Goal: Information Seeking & Learning: Learn about a topic

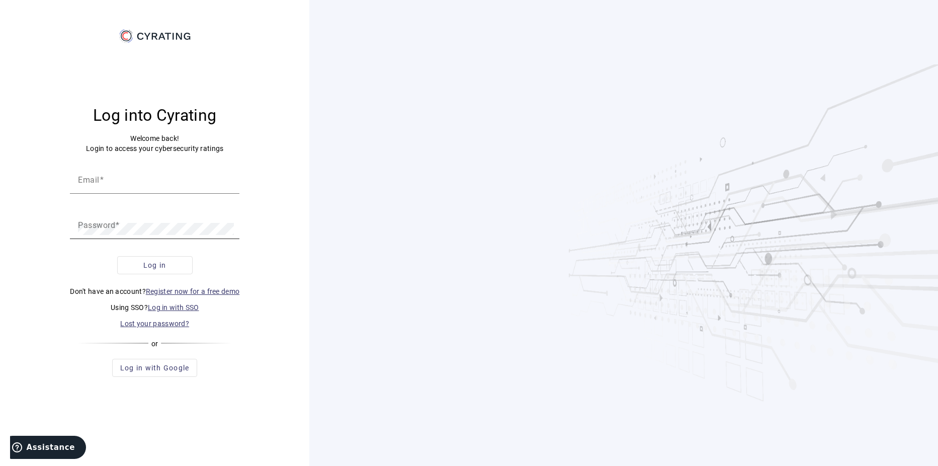
click at [97, 229] on mat-label "Password" at bounding box center [96, 225] width 37 height 10
click at [84, 183] on mat-label "Email" at bounding box center [89, 180] width 22 height 10
click at [84, 183] on input "Email" at bounding box center [154, 183] width 153 height 12
paste input "[EMAIL_ADDRESS][DOMAIN_NAME]"
type input "[EMAIL_ADDRESS][DOMAIN_NAME]"
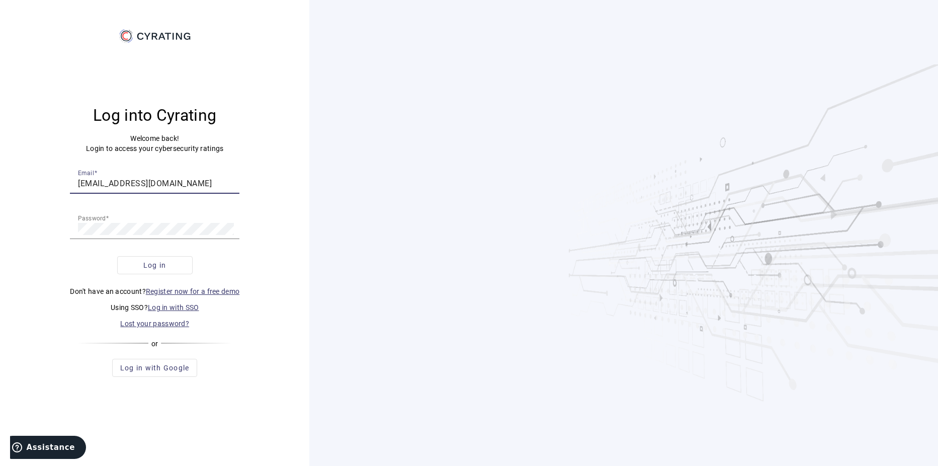
click at [260, 261] on div "Log into Cyrating Welcome back! Login to access your cybersecurity ratings Emai…" at bounding box center [154, 240] width 285 height 393
click at [171, 262] on span "submit" at bounding box center [155, 265] width 74 height 24
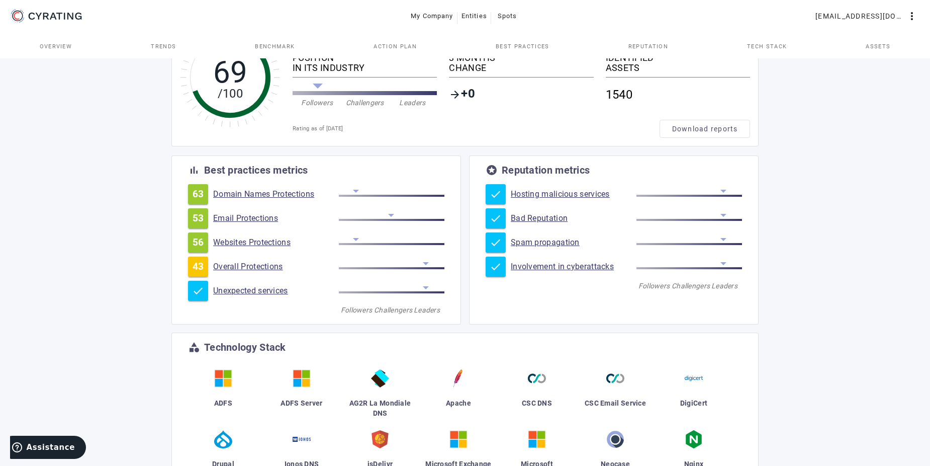
scroll to position [201, 0]
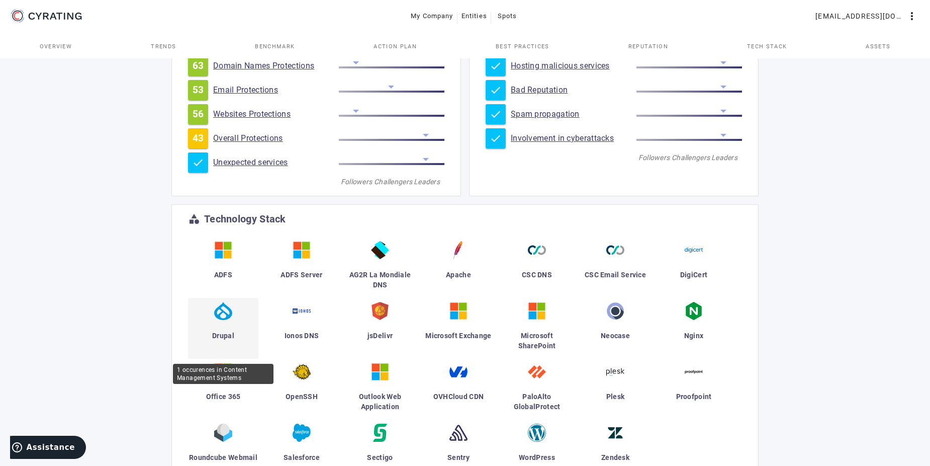
click at [224, 332] on span "Drupal" at bounding box center [223, 335] width 22 height 8
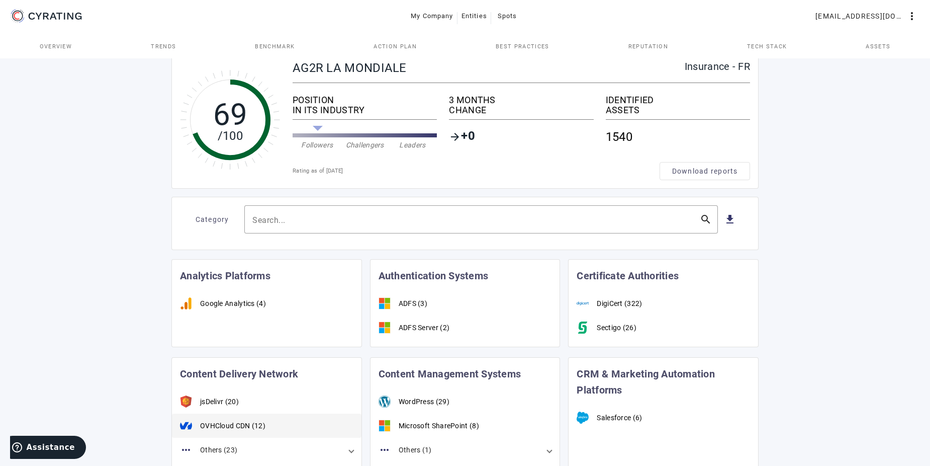
scroll to position [23, 0]
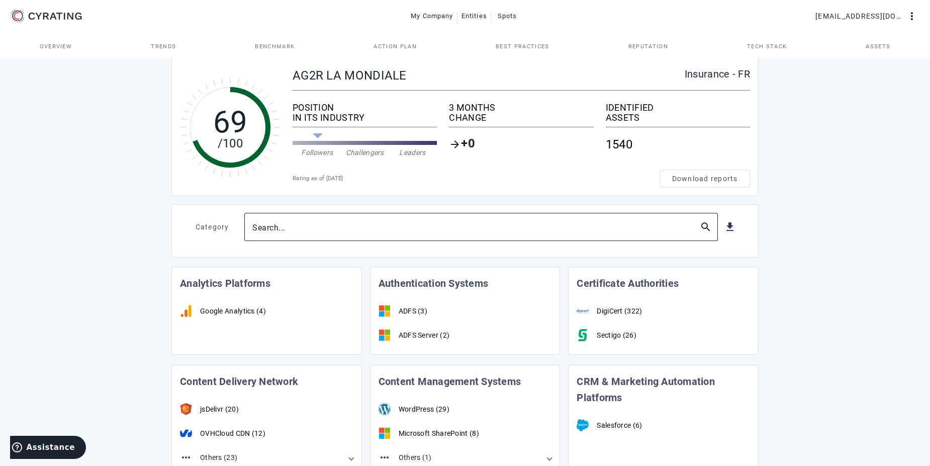
click at [344, 224] on input "Search..." at bounding box center [471, 227] width 439 height 12
type input "drupal"
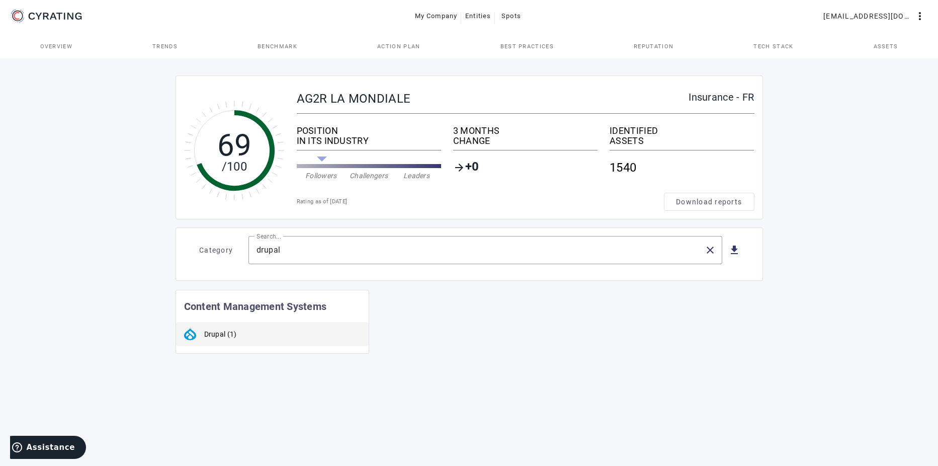
click at [220, 336] on div "Drupal (1)" at bounding box center [220, 334] width 33 height 10
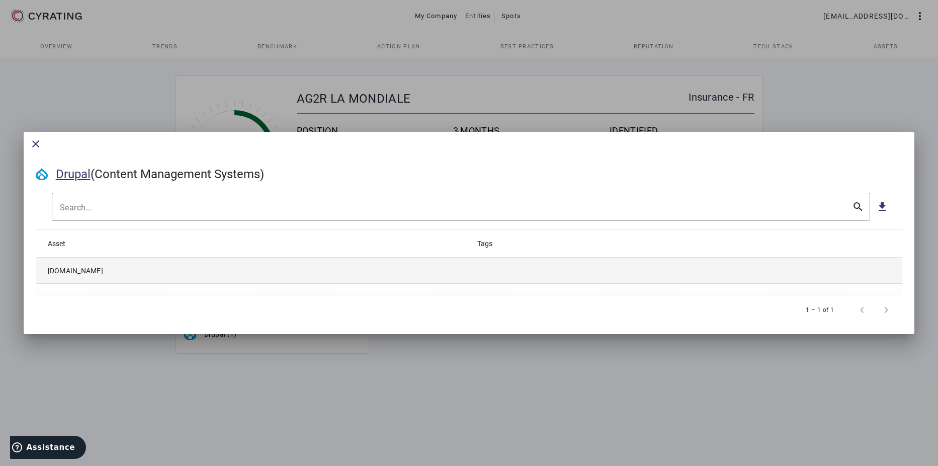
click at [115, 267] on mat-cell "[DOMAIN_NAME]" at bounding box center [251, 270] width 431 height 26
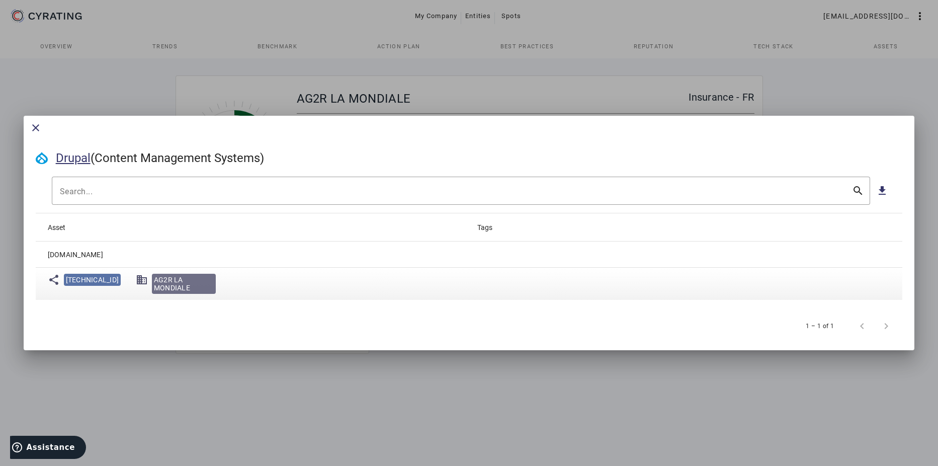
click at [76, 277] on span "[TECHNICAL_ID]" at bounding box center [92, 279] width 53 height 8
click at [84, 280] on span "[TECHNICAL_ID]" at bounding box center [92, 279] width 53 height 8
click at [85, 280] on span "[TECHNICAL_ID]" at bounding box center [92, 279] width 53 height 8
click at [85, 281] on span "[TECHNICAL_ID]" at bounding box center [92, 279] width 53 height 8
drag, startPoint x: 85, startPoint y: 281, endPoint x: 129, endPoint y: 280, distance: 43.7
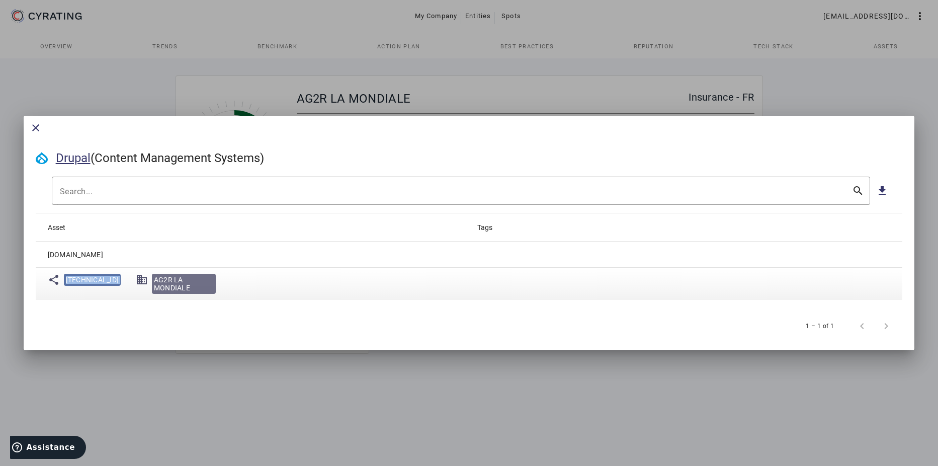
click at [136, 280] on mat-icon "domain" at bounding box center [142, 279] width 12 height 12
drag, startPoint x: 129, startPoint y: 280, endPoint x: 169, endPoint y: 282, distance: 40.8
click at [169, 282] on span "AG2R LA MONDIALE" at bounding box center [184, 283] width 60 height 16
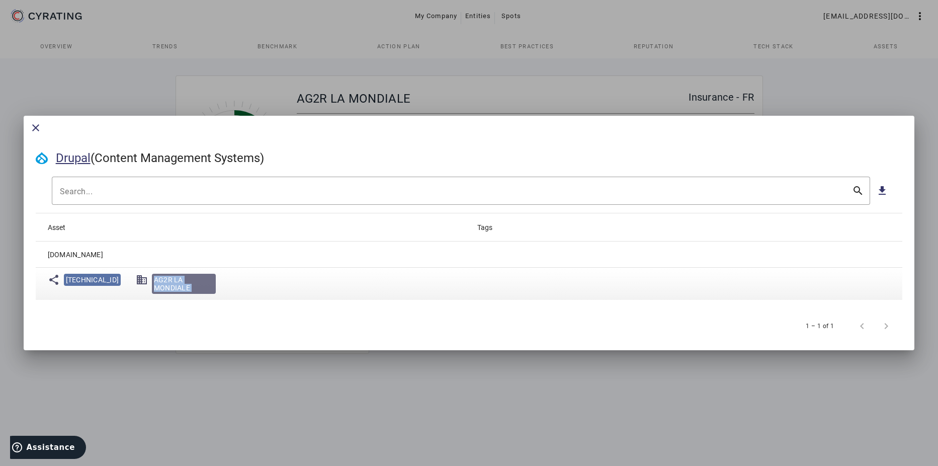
click at [169, 282] on span "AG2R LA MONDIALE" at bounding box center [184, 283] width 60 height 16
click at [65, 161] on link "Drupal" at bounding box center [73, 158] width 35 height 14
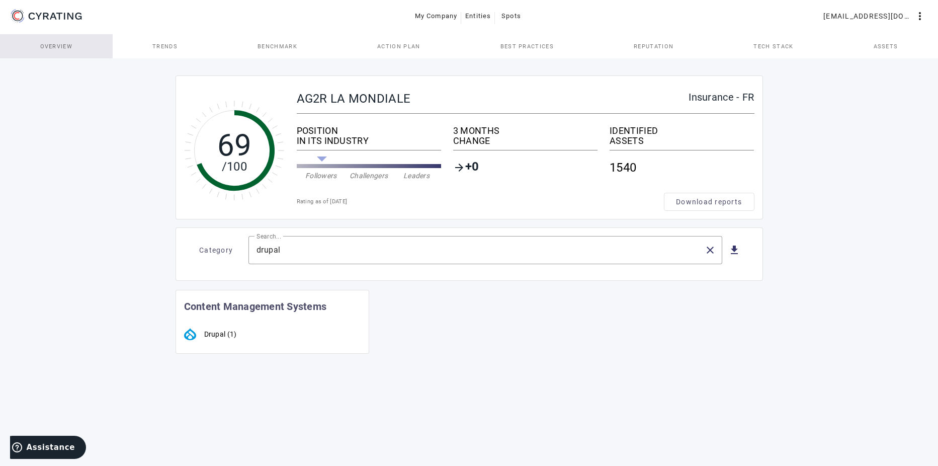
click at [46, 46] on span "Overview" at bounding box center [56, 47] width 33 height 6
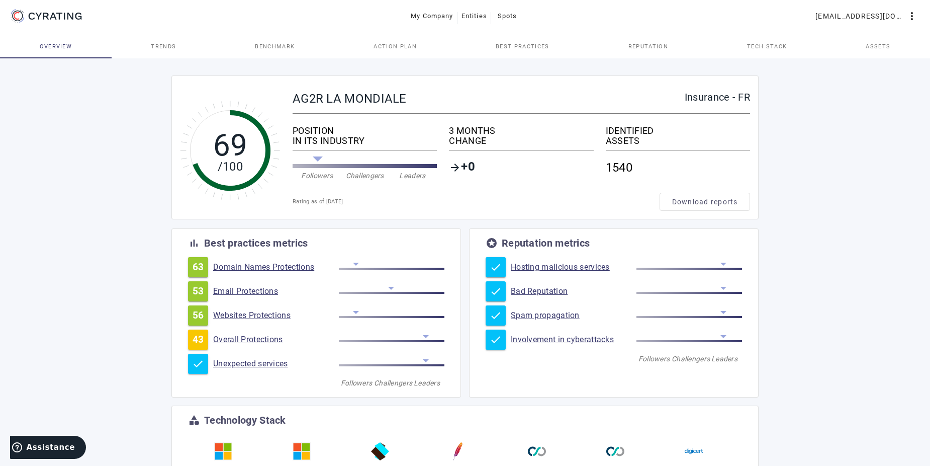
click at [157, 52] on span "Trends" at bounding box center [163, 46] width 25 height 24
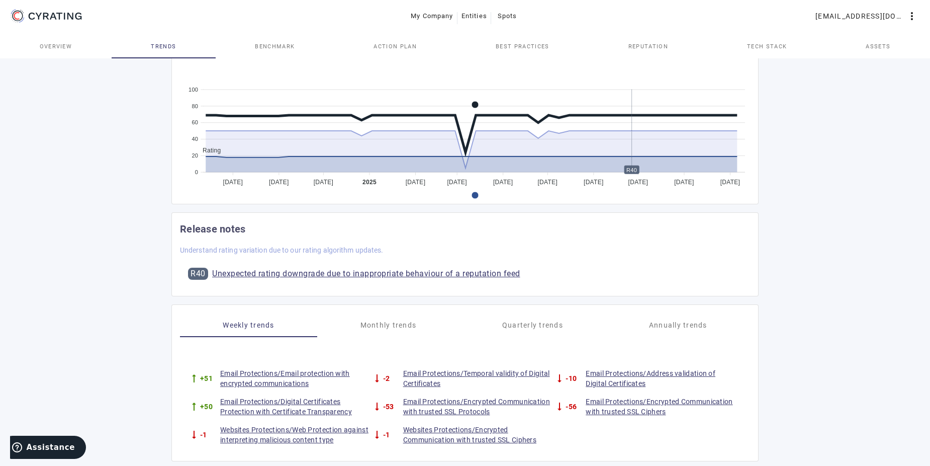
scroll to position [358, 0]
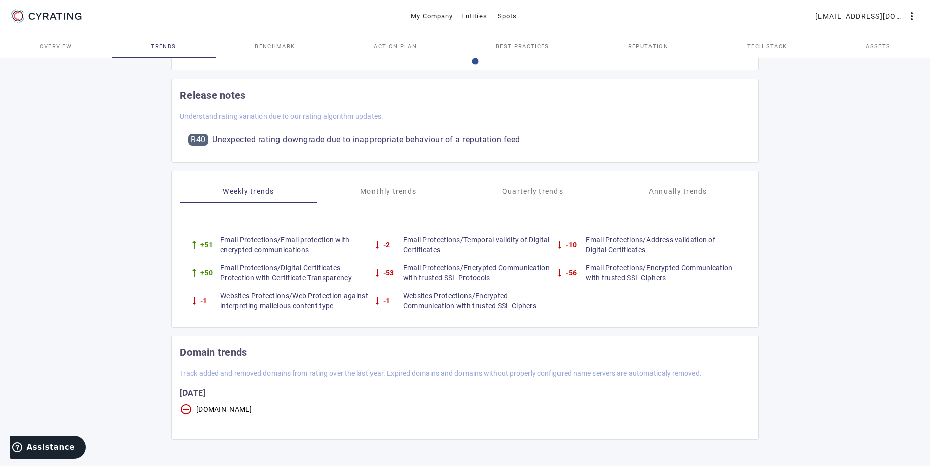
click at [299, 302] on link "Websites Protections/Web Protection against interpreting malicious content type" at bounding box center [295, 301] width 151 height 20
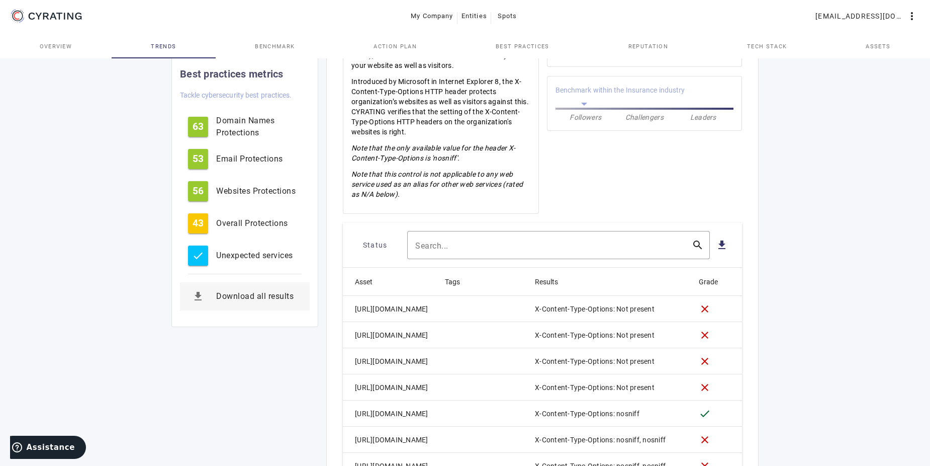
scroll to position [302, 0]
click at [444, 235] on div at bounding box center [549, 244] width 268 height 28
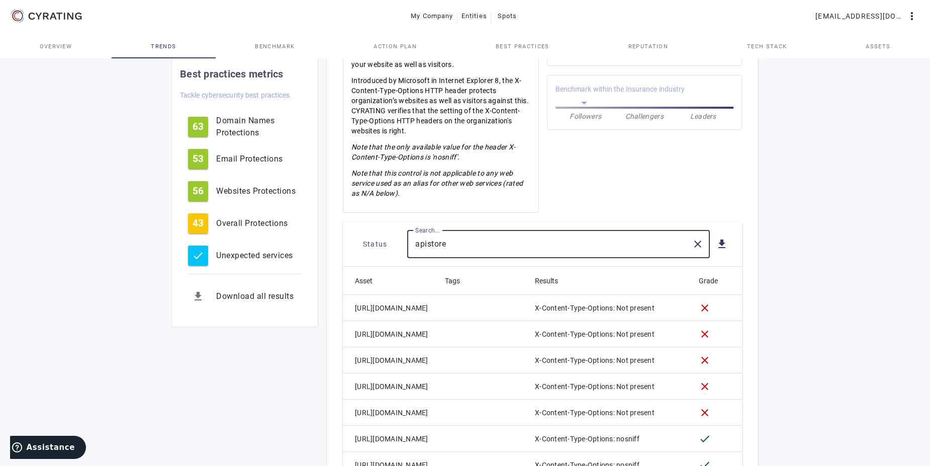
type input "apistore"
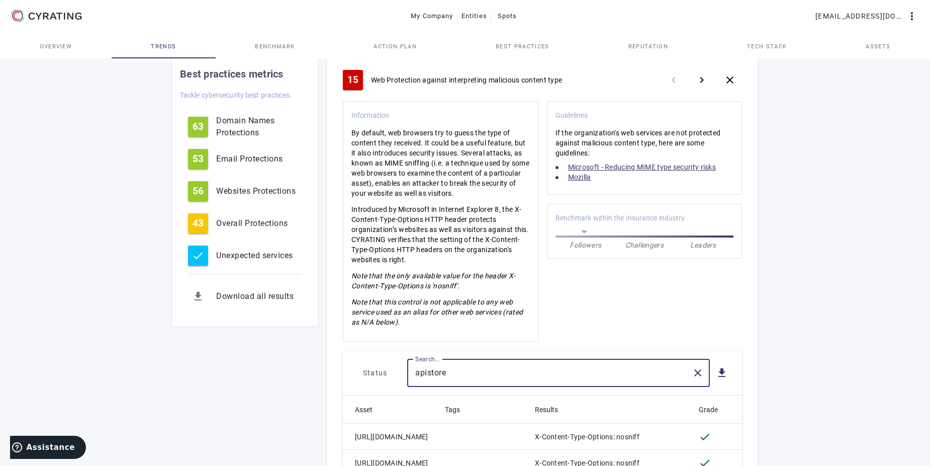
scroll to position [246, 0]
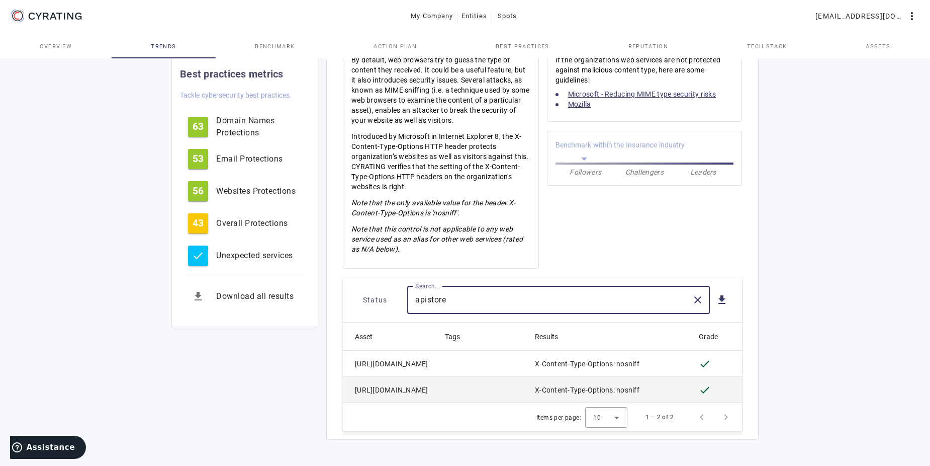
click at [387, 393] on mat-cell "[URL][DOMAIN_NAME]" at bounding box center [390, 390] width 94 height 26
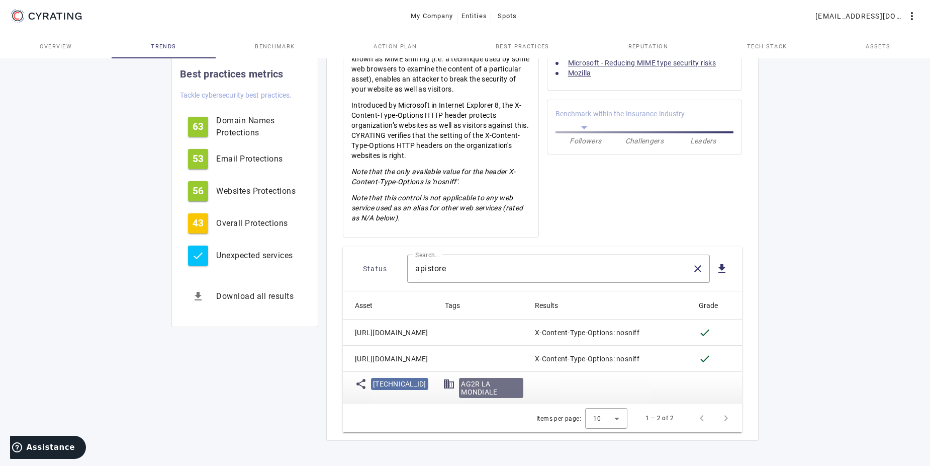
scroll to position [278, 0]
drag, startPoint x: 351, startPoint y: 354, endPoint x: 415, endPoint y: 361, distance: 64.7
click at [415, 361] on mat-cell "[URL][DOMAIN_NAME]" at bounding box center [390, 357] width 94 height 26
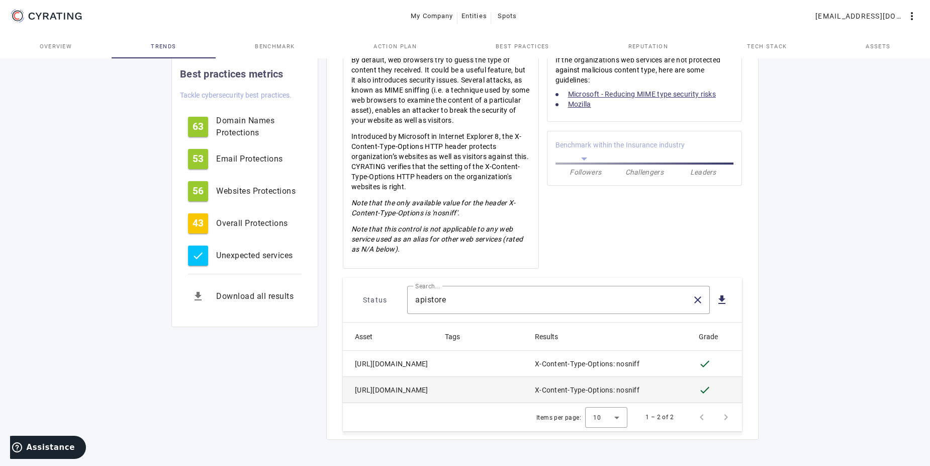
scroll to position [246, 0]
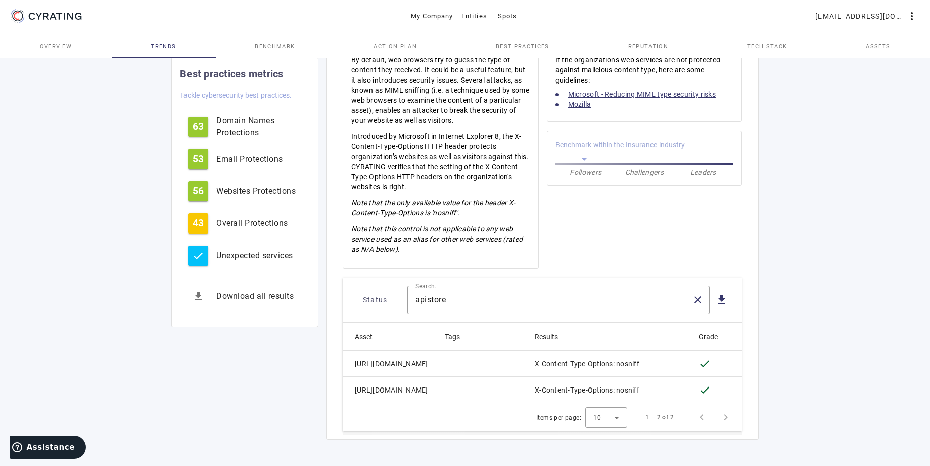
copy mat-cell "[URL][DOMAIN_NAME]"
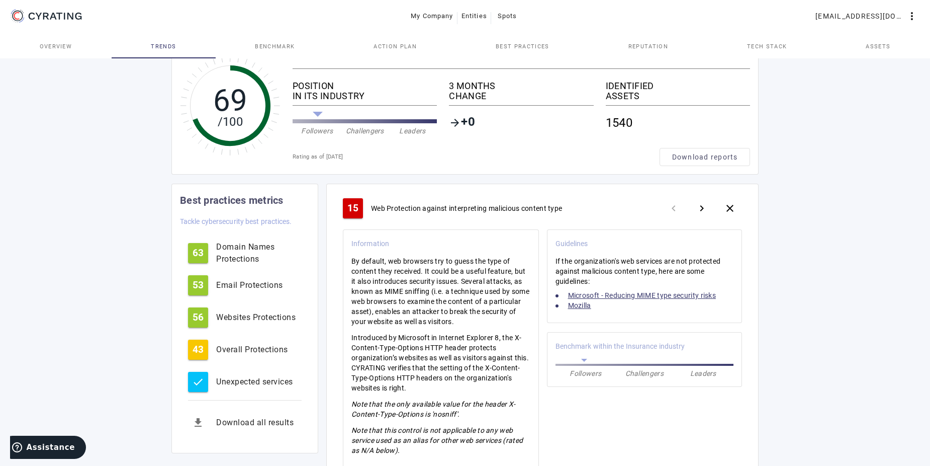
scroll to position [0, 0]
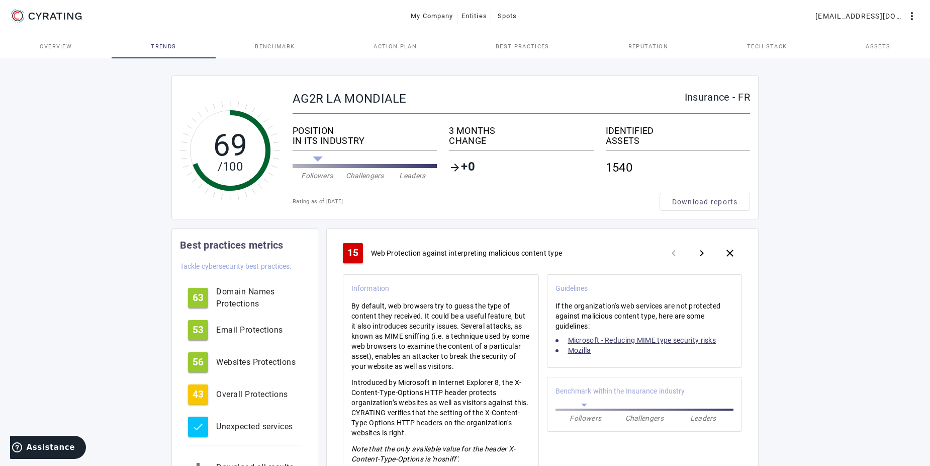
click at [772, 48] on span "Tech Stack" at bounding box center [767, 47] width 40 height 6
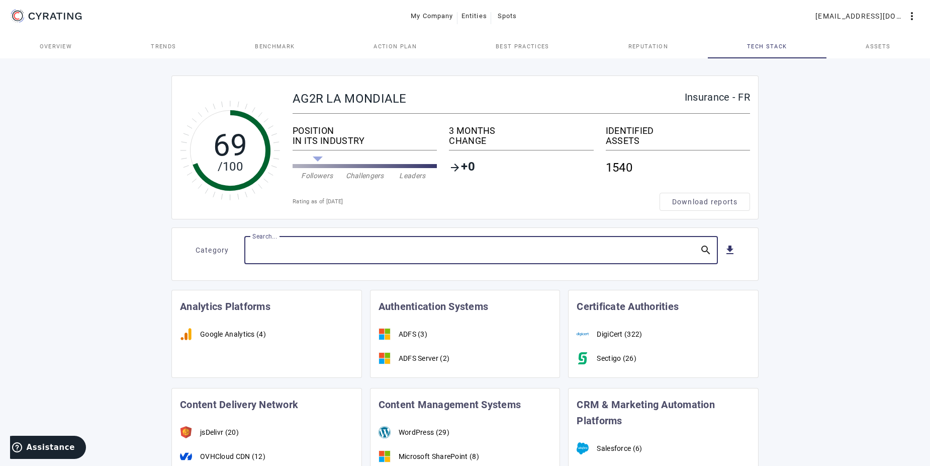
click at [295, 246] on input "Search..." at bounding box center [471, 250] width 439 height 12
click at [881, 42] on span "Assets" at bounding box center [878, 46] width 25 height 24
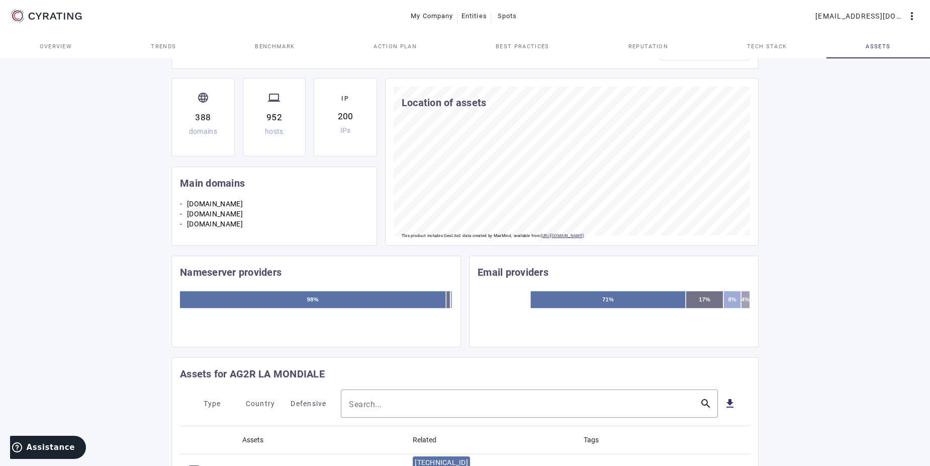
scroll to position [151, 0]
click at [343, 402] on div "Search... search" at bounding box center [529, 403] width 377 height 28
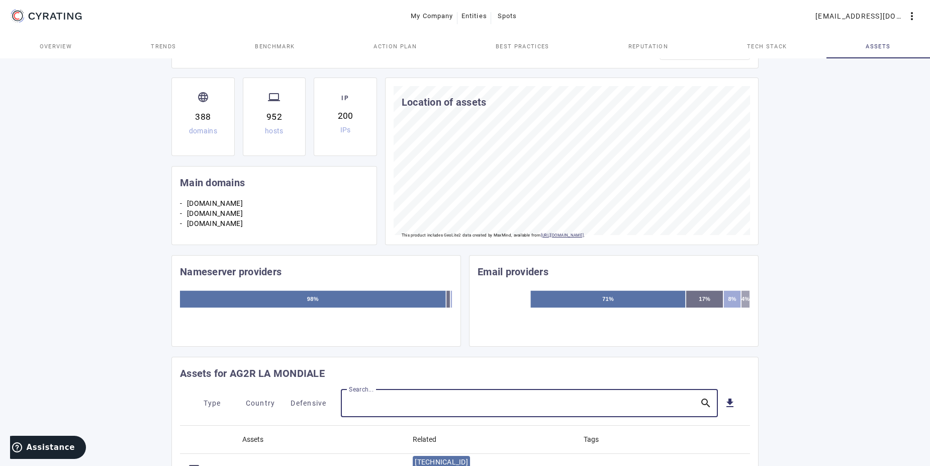
click at [354, 403] on input "Search..." at bounding box center [520, 403] width 343 height 12
paste input "[URL][DOMAIN_NAME]"
type input "[DOMAIN_NAME]"
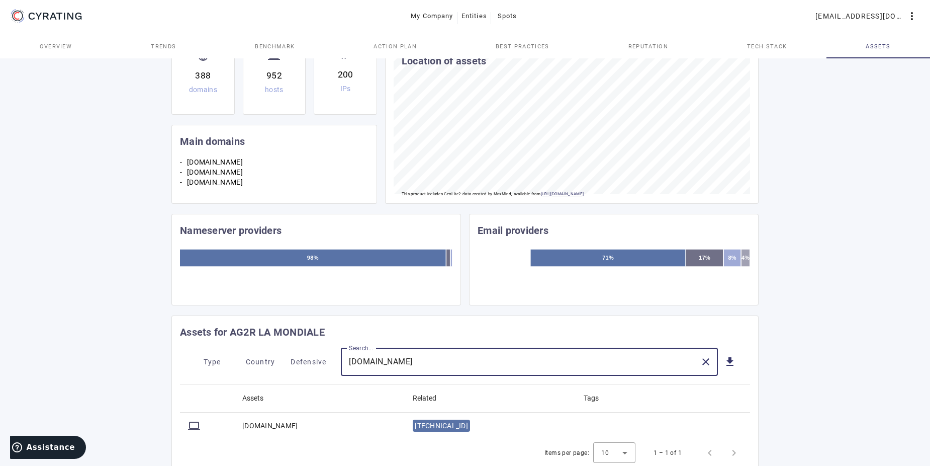
scroll to position [228, 0]
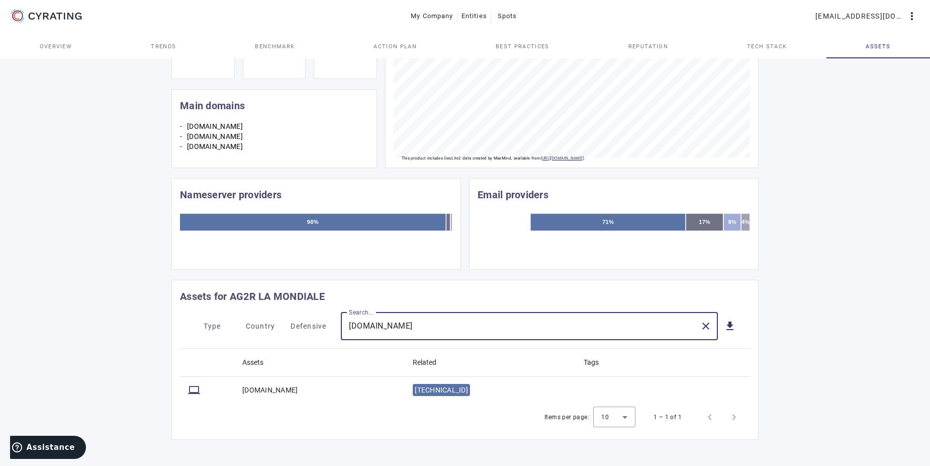
click at [270, 391] on mat-cell "[DOMAIN_NAME]" at bounding box center [319, 390] width 170 height 26
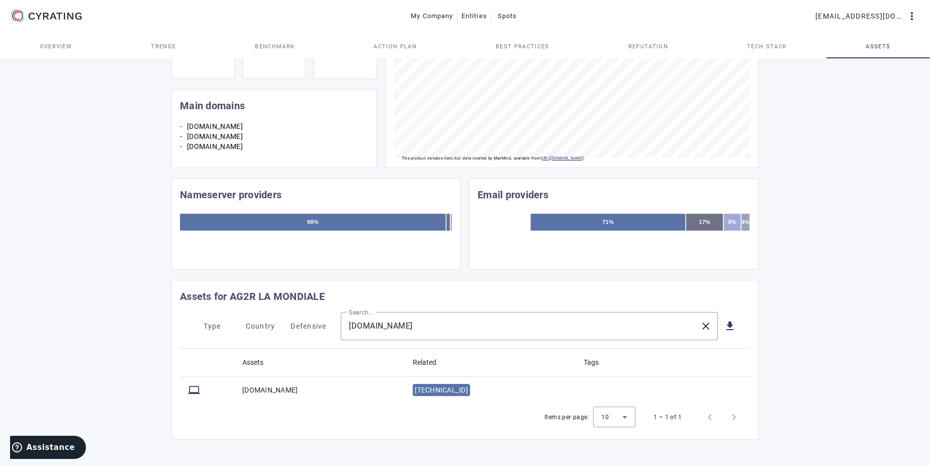
click at [270, 391] on mat-cell "[DOMAIN_NAME]" at bounding box center [319, 390] width 170 height 26
click at [424, 390] on span "[TECHNICAL_ID]" at bounding box center [441, 390] width 53 height 8
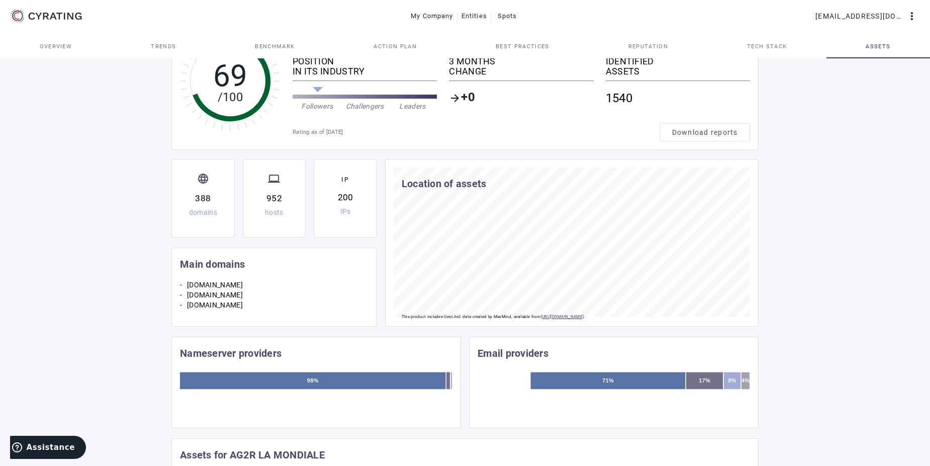
scroll to position [0, 0]
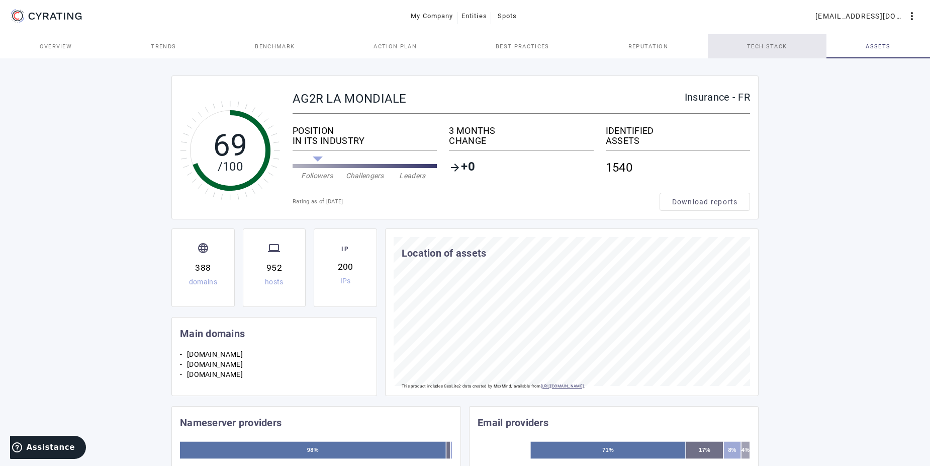
click at [774, 49] on span "Tech Stack" at bounding box center [767, 47] width 40 height 6
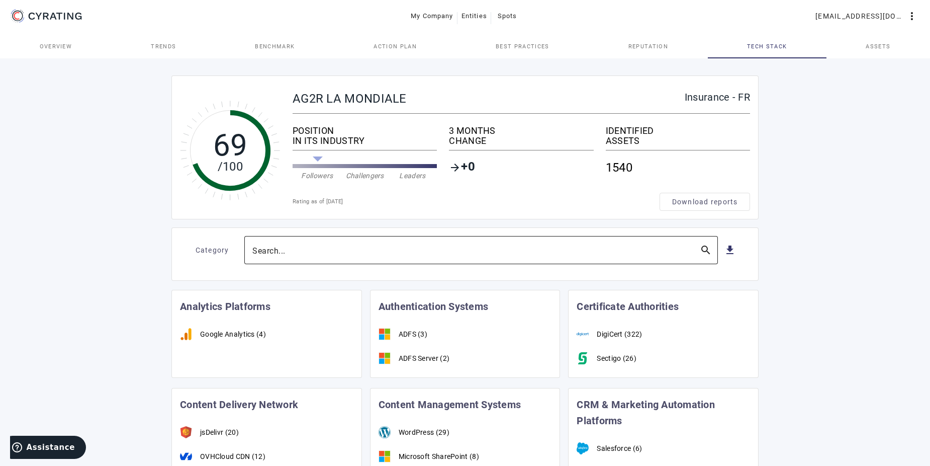
click at [369, 253] on input "Search..." at bounding box center [471, 250] width 439 height 12
paste input "[URL][DOMAIN_NAME]"
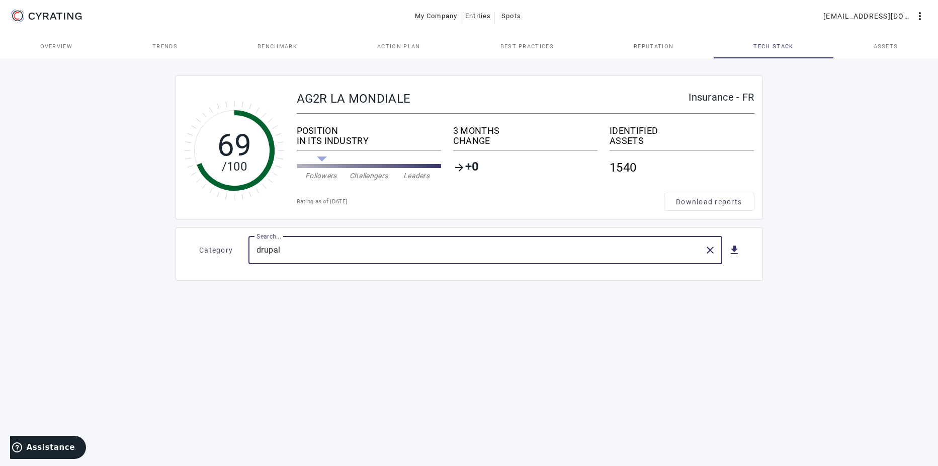
type input "drupal"
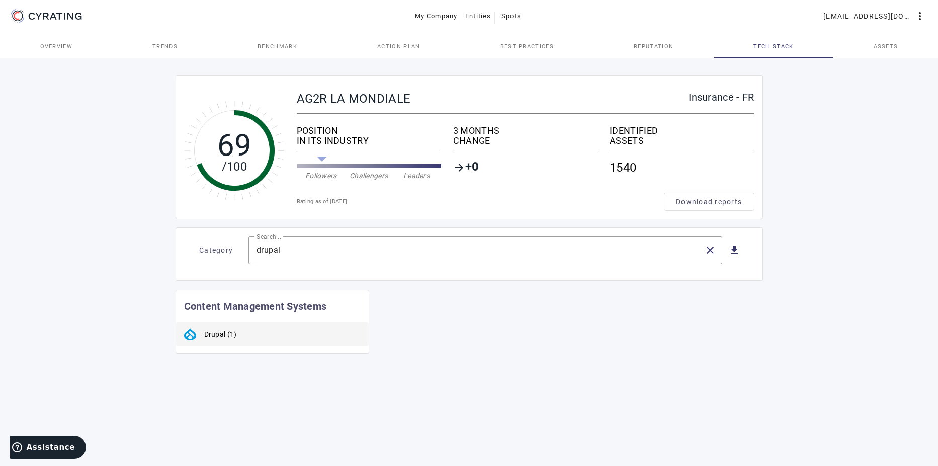
click at [212, 337] on div "Drupal (1)" at bounding box center [220, 334] width 33 height 10
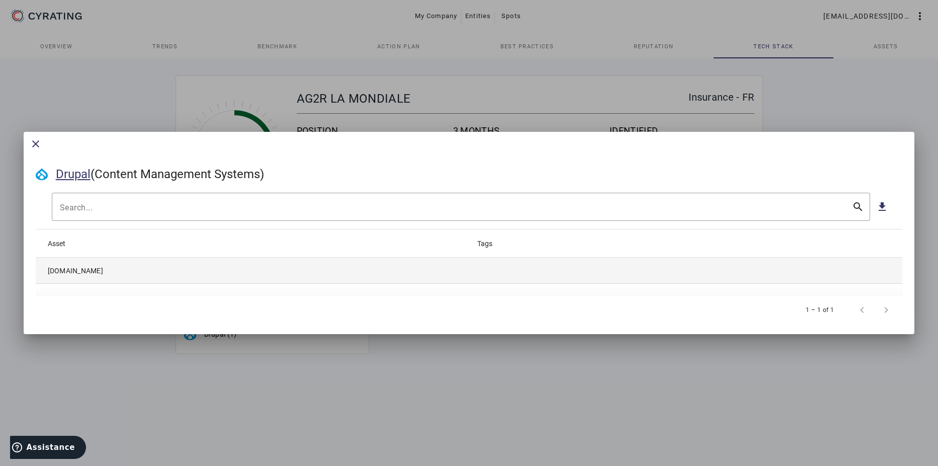
click at [125, 271] on mat-cell "[DOMAIN_NAME]" at bounding box center [251, 270] width 431 height 26
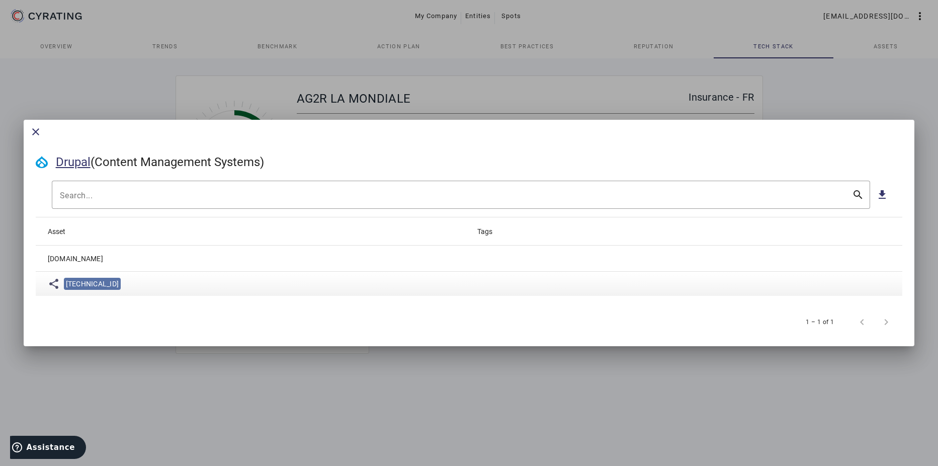
click at [82, 286] on span "[TECHNICAL_ID]" at bounding box center [92, 284] width 53 height 8
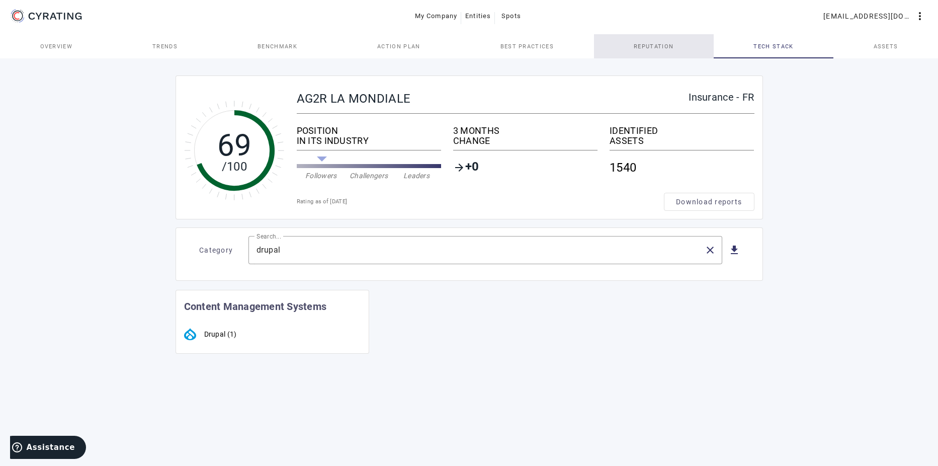
click at [652, 44] on span "Reputation" at bounding box center [653, 47] width 40 height 6
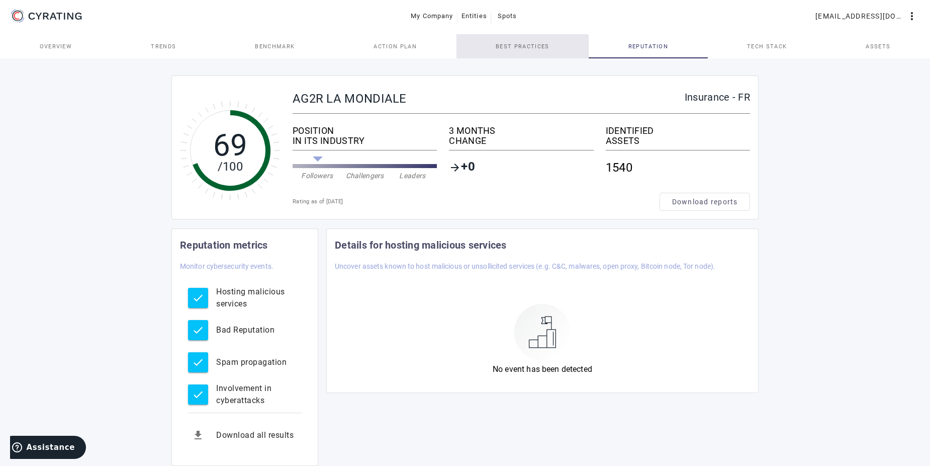
click at [510, 50] on span "Best practices" at bounding box center [522, 46] width 53 height 24
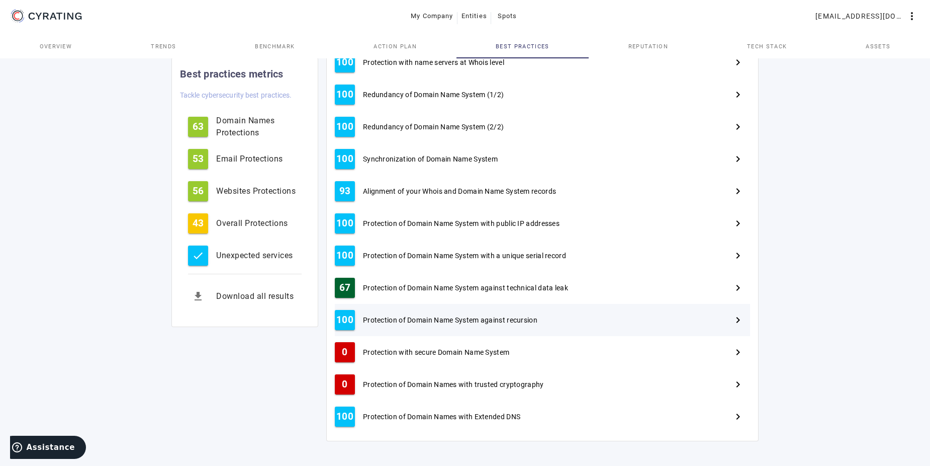
scroll to position [363, 0]
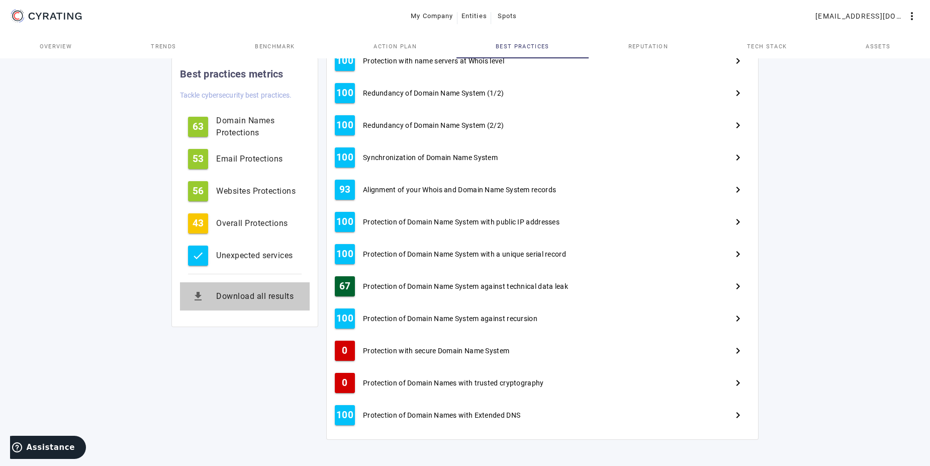
click at [243, 303] on button "get_app Download all results" at bounding box center [245, 296] width 130 height 28
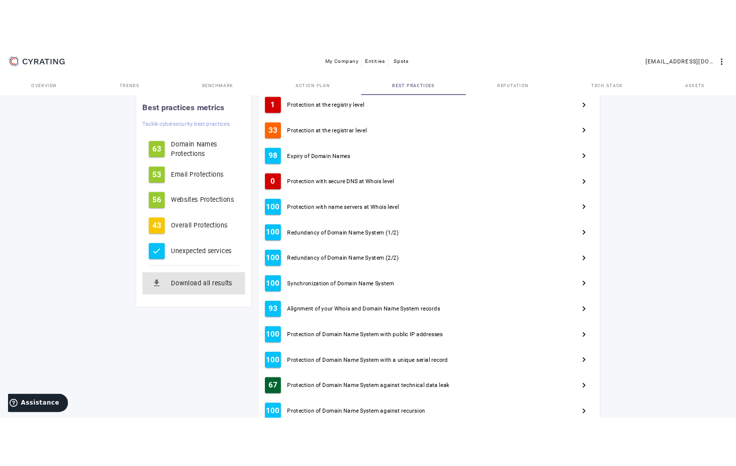
scroll to position [112, 0]
